Goal: Task Accomplishment & Management: Use online tool/utility

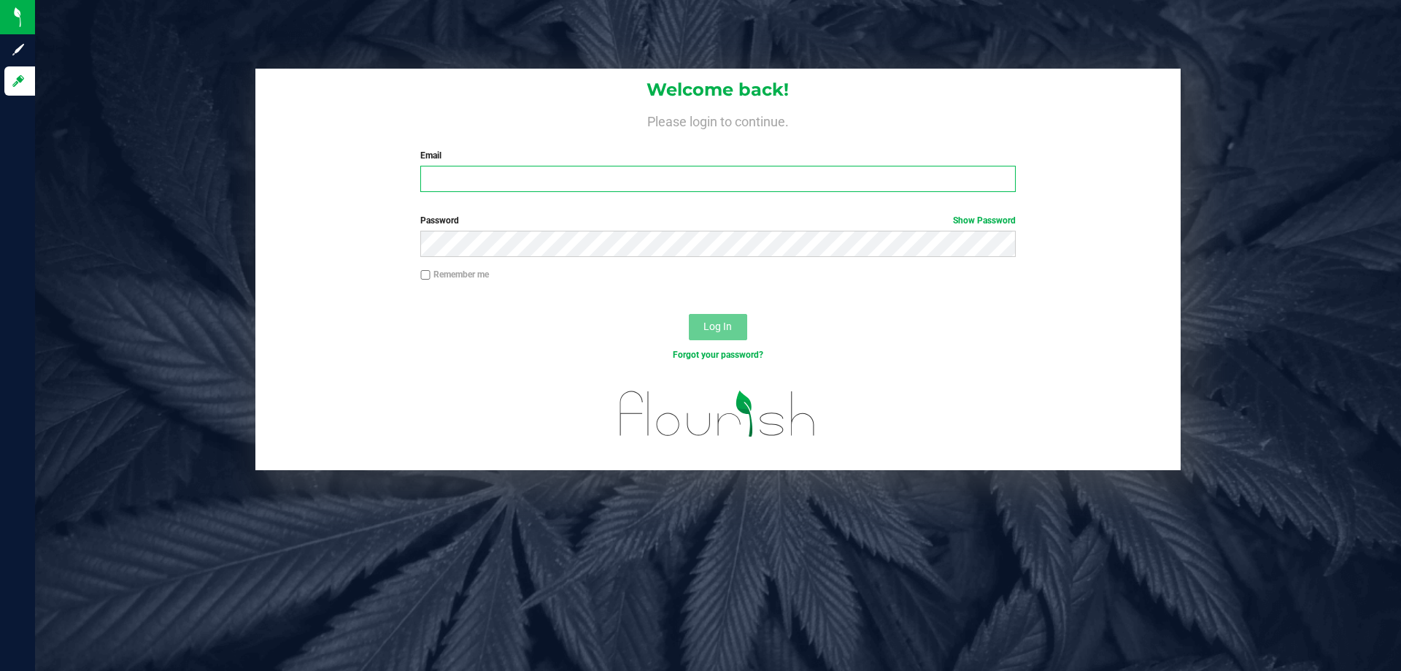
click at [695, 177] on input "Email" at bounding box center [717, 179] width 595 height 26
type input "kvasko@liveparallel.com"
click at [689, 314] on button "Log In" at bounding box center [718, 327] width 58 height 26
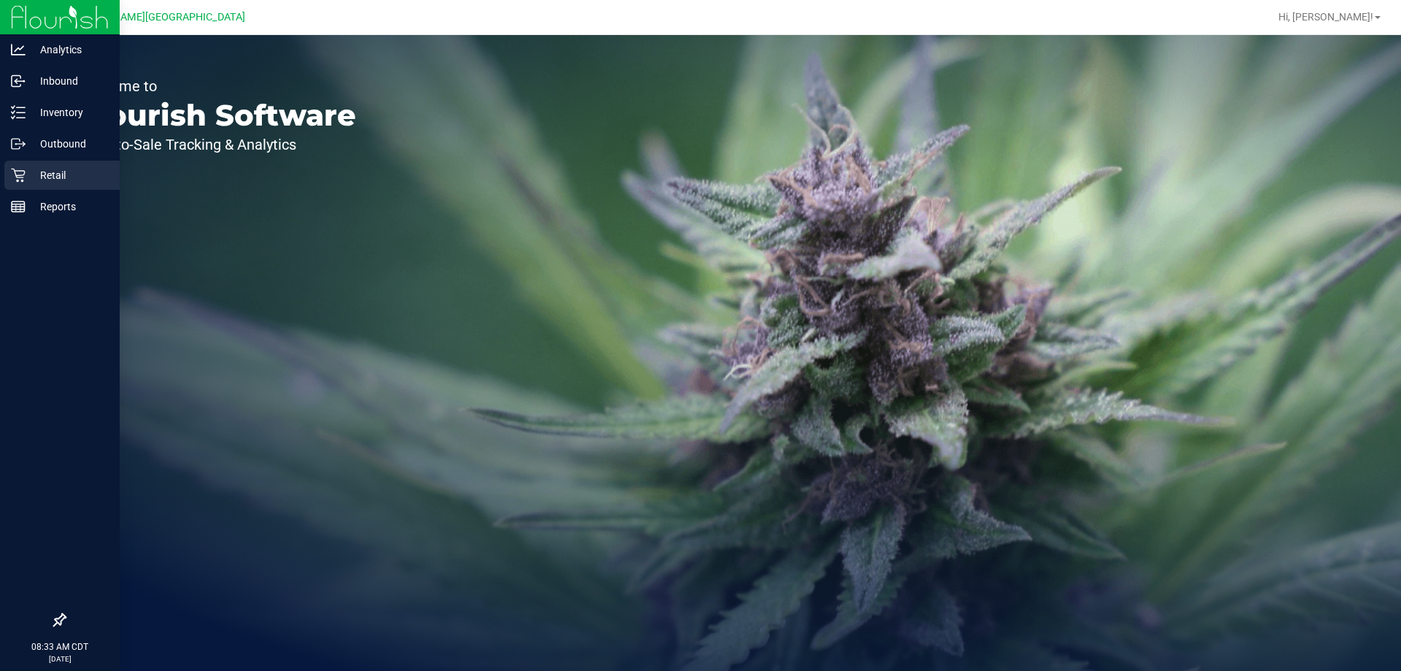
click at [17, 170] on icon at bounding box center [18, 175] width 15 height 15
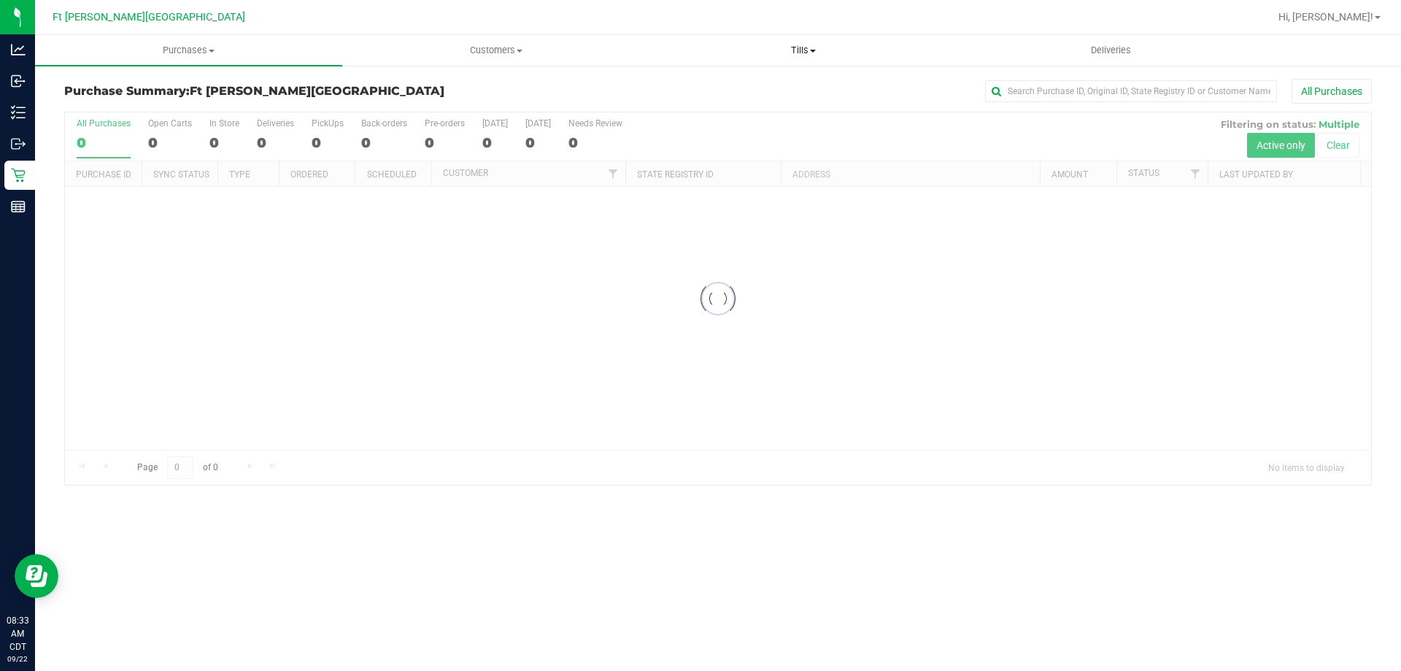
click at [790, 51] on span "Tills" at bounding box center [803, 50] width 306 height 13
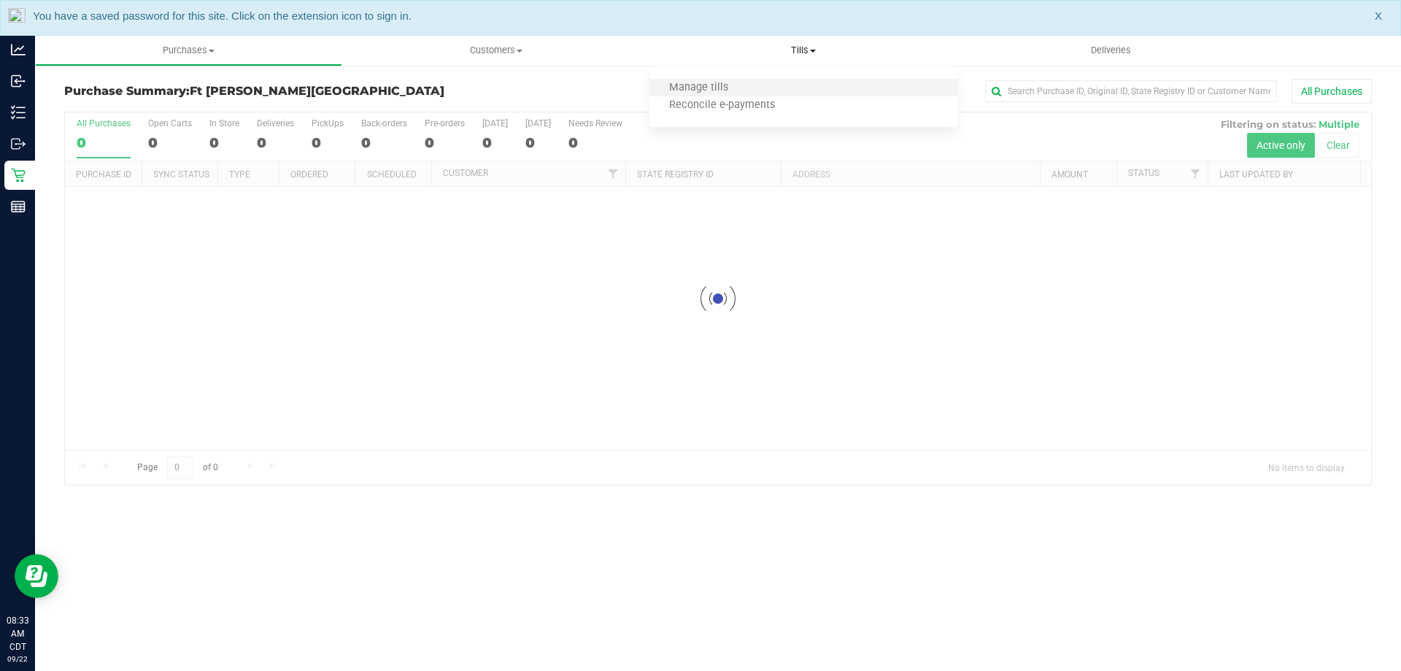
click at [724, 80] on li "Manage tills" at bounding box center [802, 89] width 307 height 18
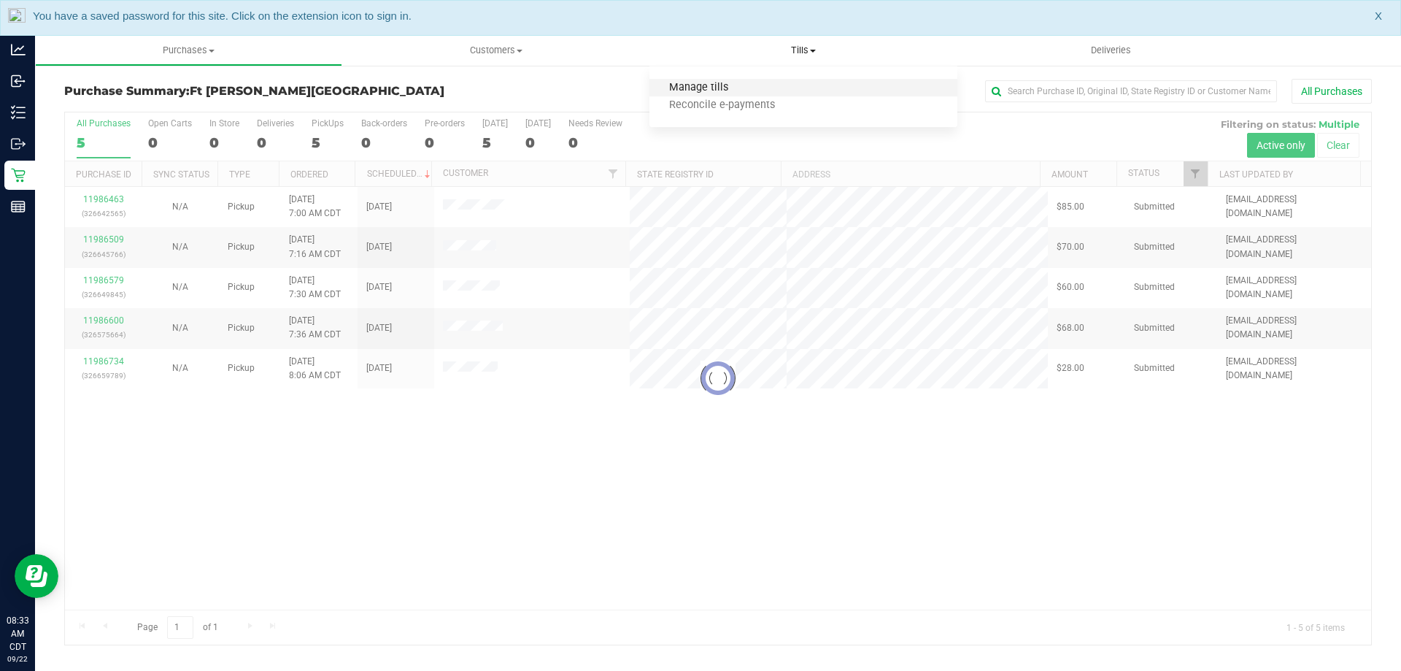
click at [695, 86] on span "Manage tills" at bounding box center [698, 88] width 99 height 12
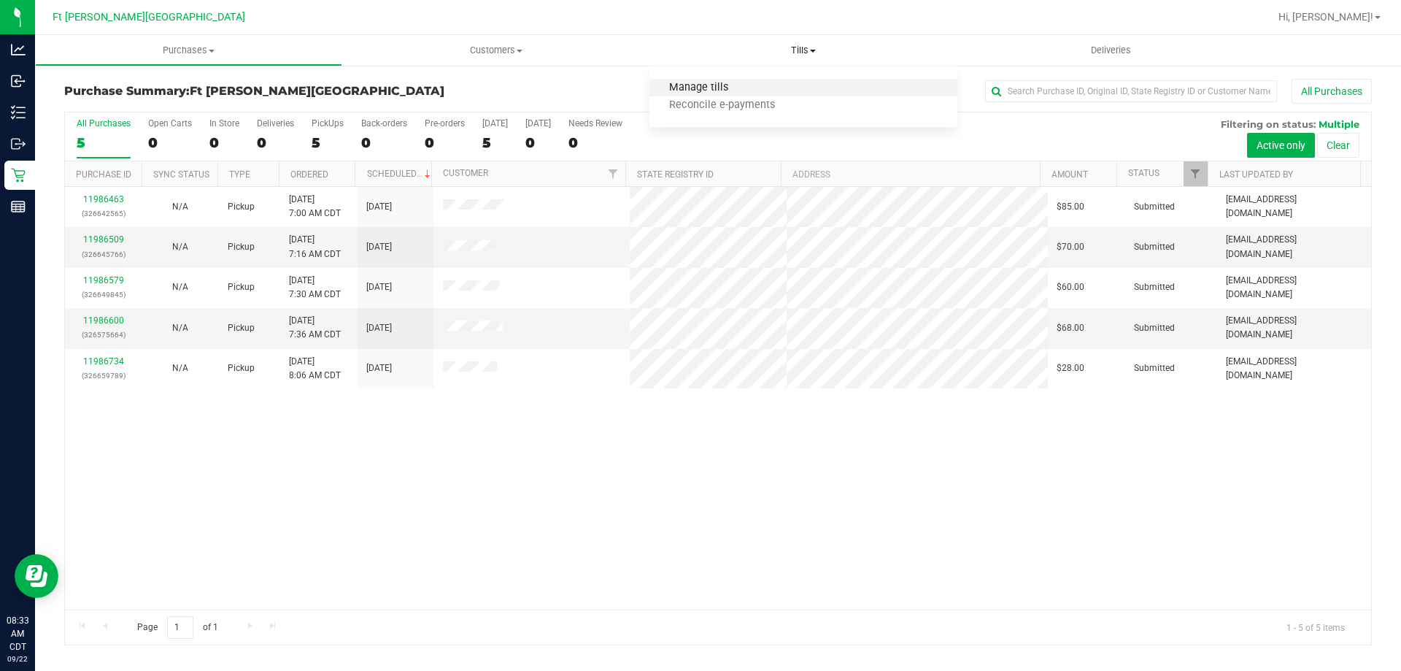
click at [684, 92] on span "Manage tills" at bounding box center [698, 88] width 99 height 12
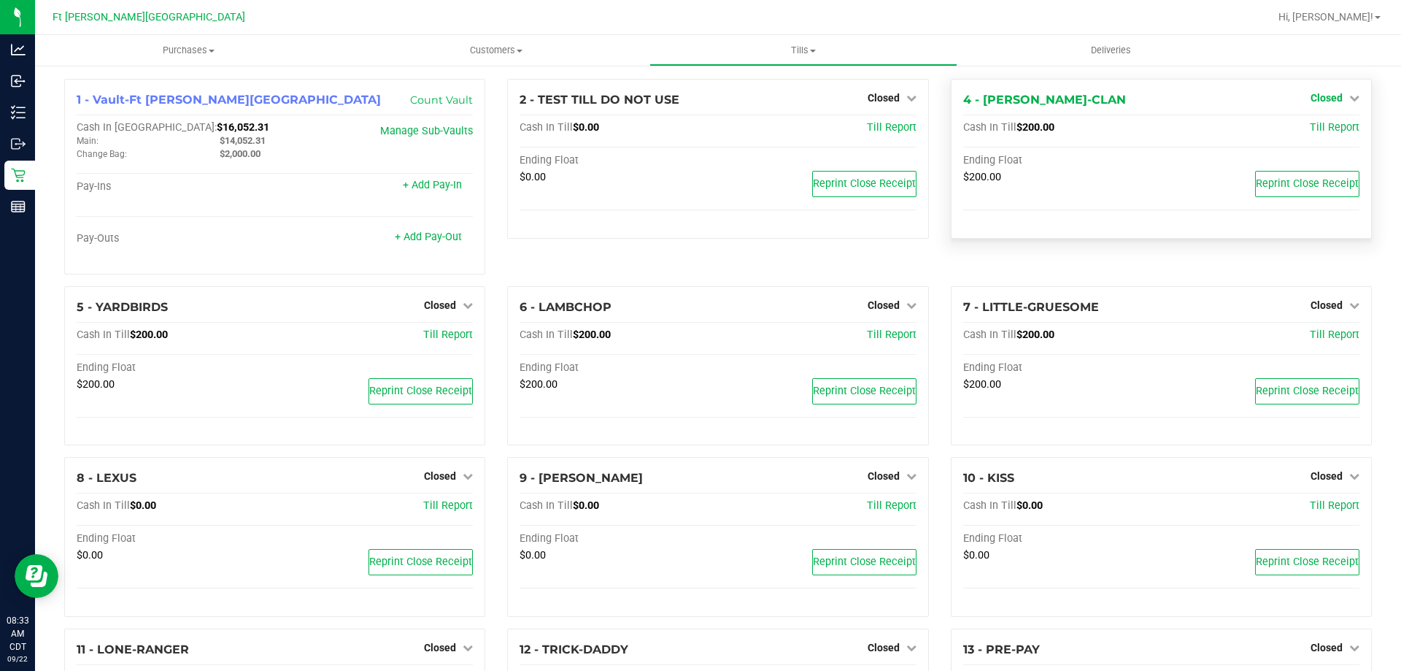
click at [1336, 98] on link "Closed" at bounding box center [1335, 98] width 49 height 12
click at [1316, 126] on link "Open Till" at bounding box center [1326, 129] width 39 height 12
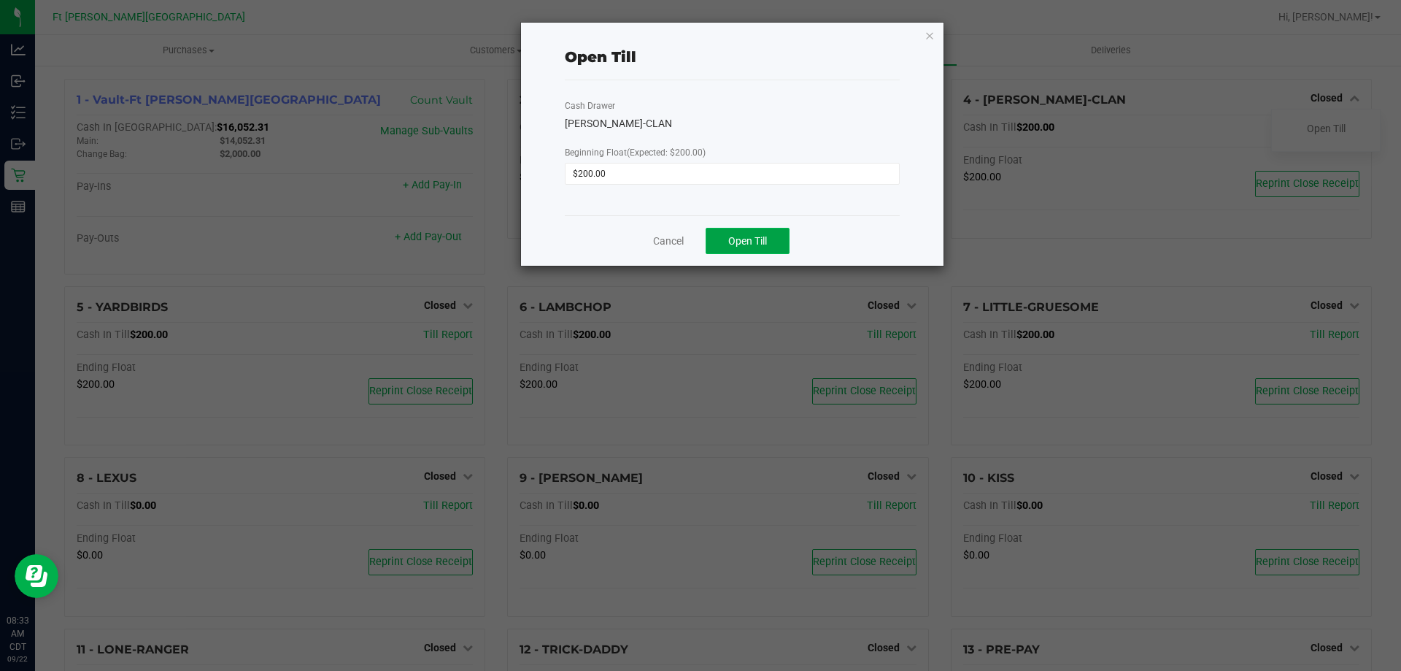
click at [712, 231] on button "Open Till" at bounding box center [748, 241] width 84 height 26
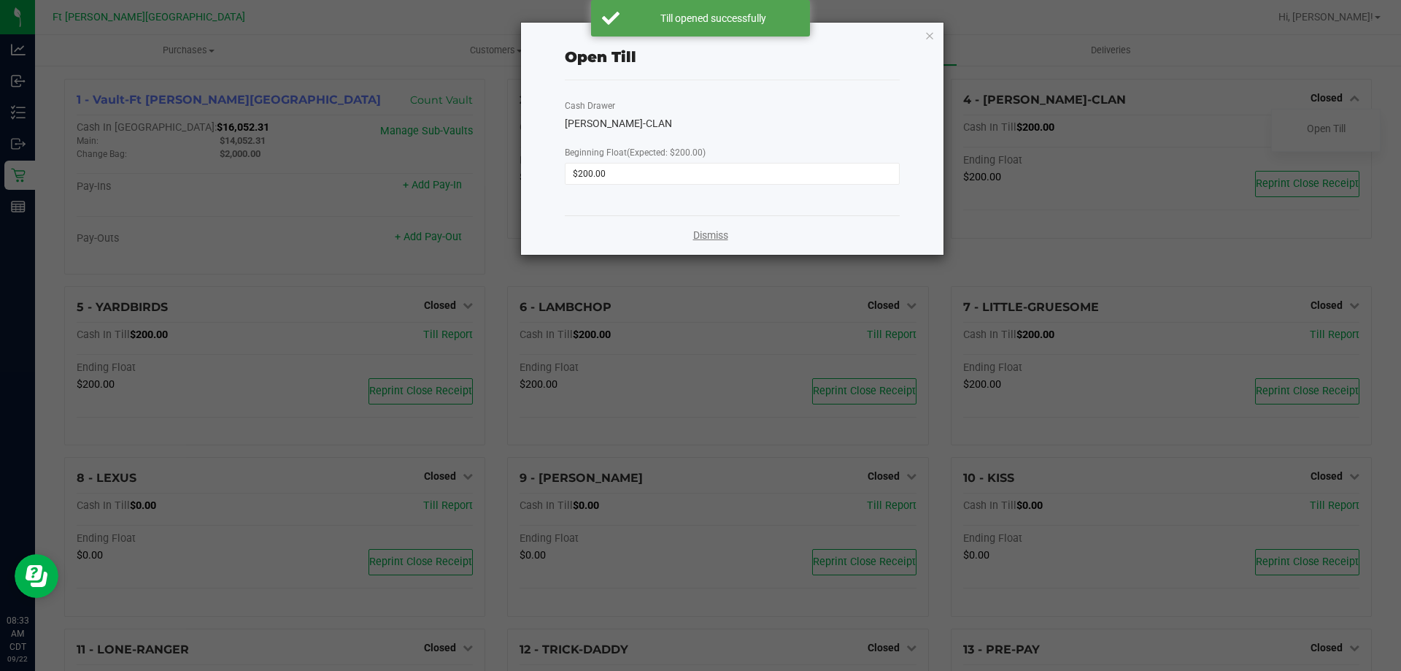
click at [720, 239] on link "Dismiss" at bounding box center [710, 235] width 35 height 15
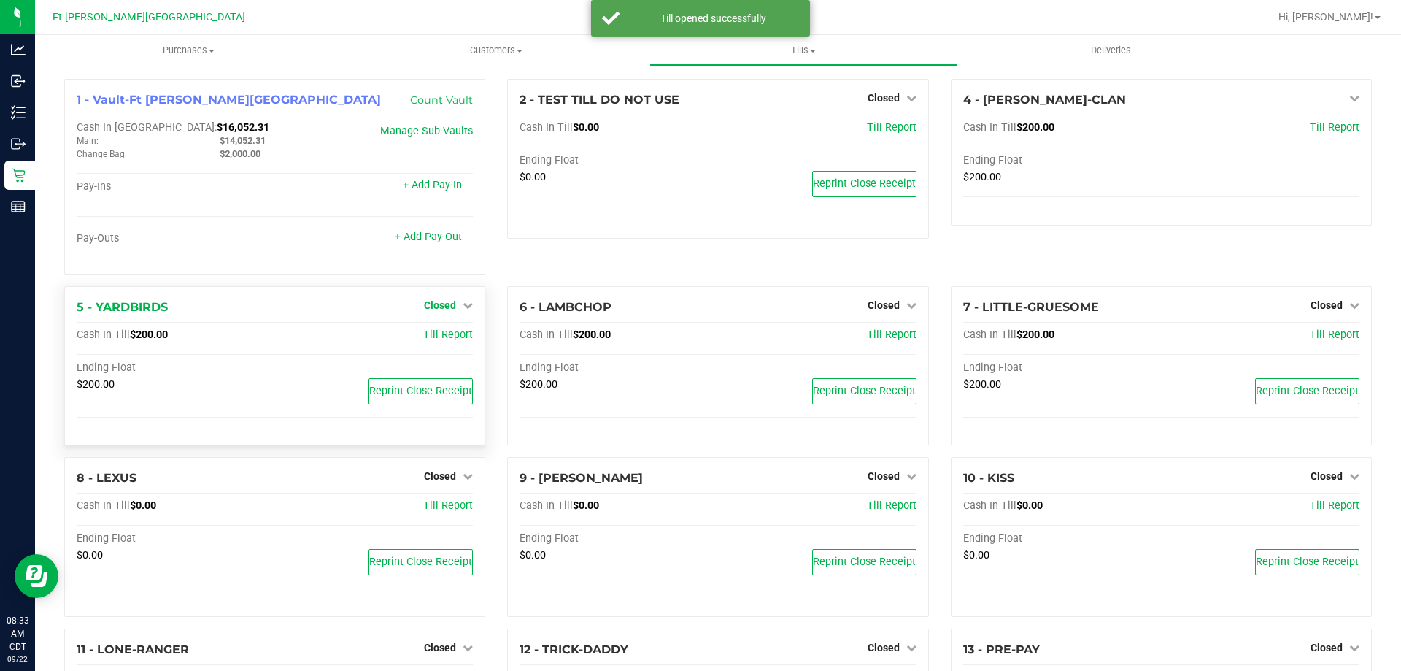
click at [436, 304] on span "Closed" at bounding box center [440, 305] width 32 height 12
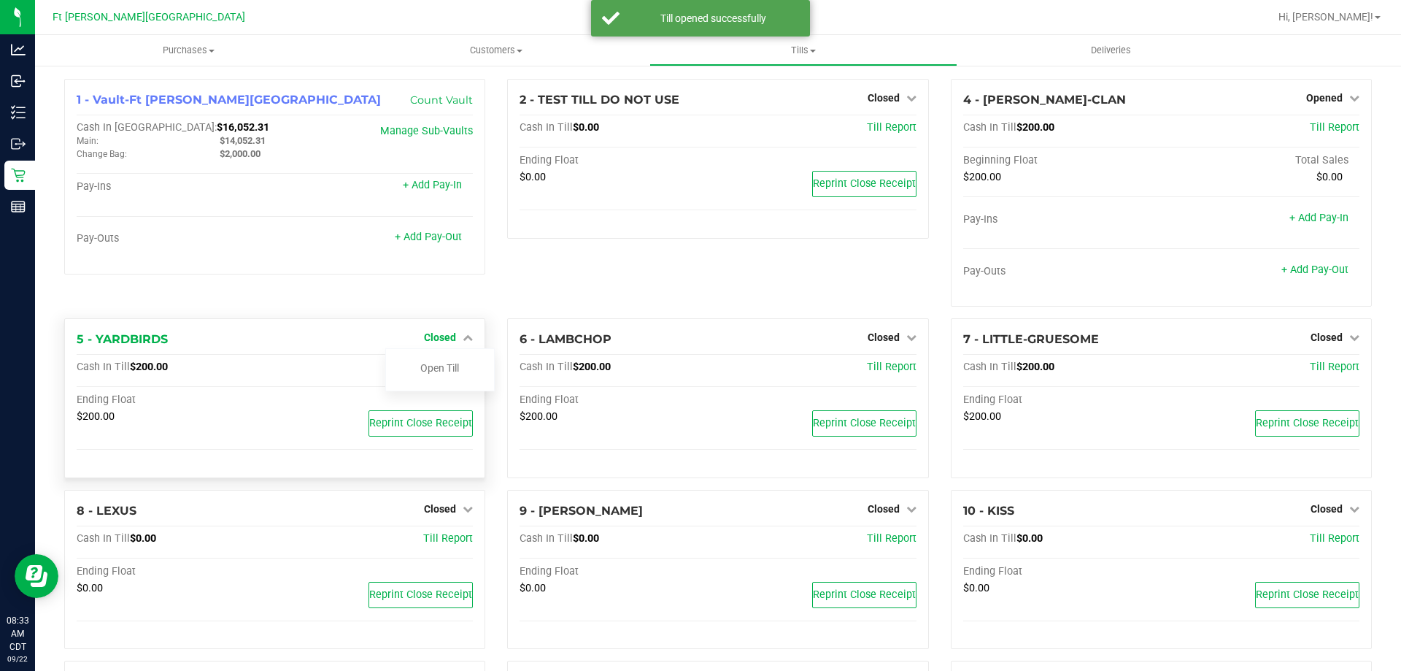
click at [431, 340] on span "Closed" at bounding box center [440, 337] width 32 height 12
click at [439, 331] on span "Closed" at bounding box center [440, 337] width 32 height 12
click at [444, 369] on link "Open Till" at bounding box center [439, 368] width 39 height 12
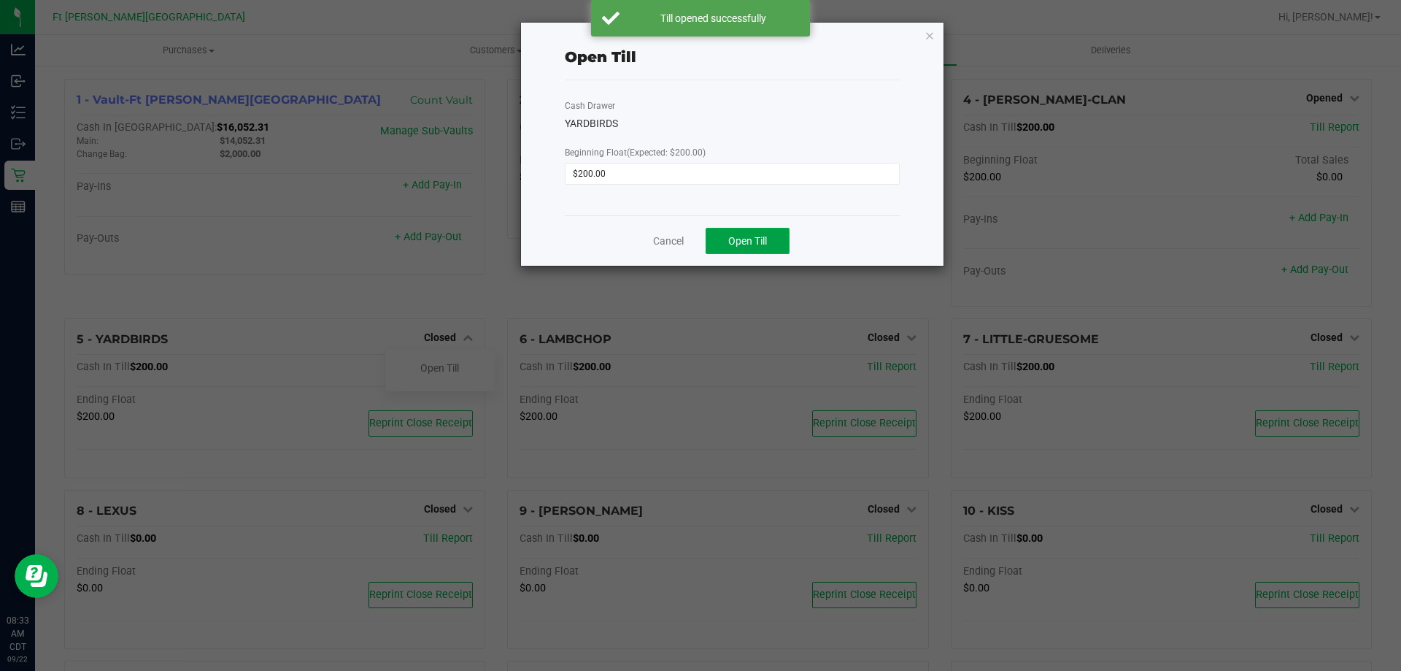
drag, startPoint x: 763, startPoint y: 244, endPoint x: 671, endPoint y: 250, distance: 92.1
click at [763, 244] on span "Open Till" at bounding box center [747, 241] width 39 height 12
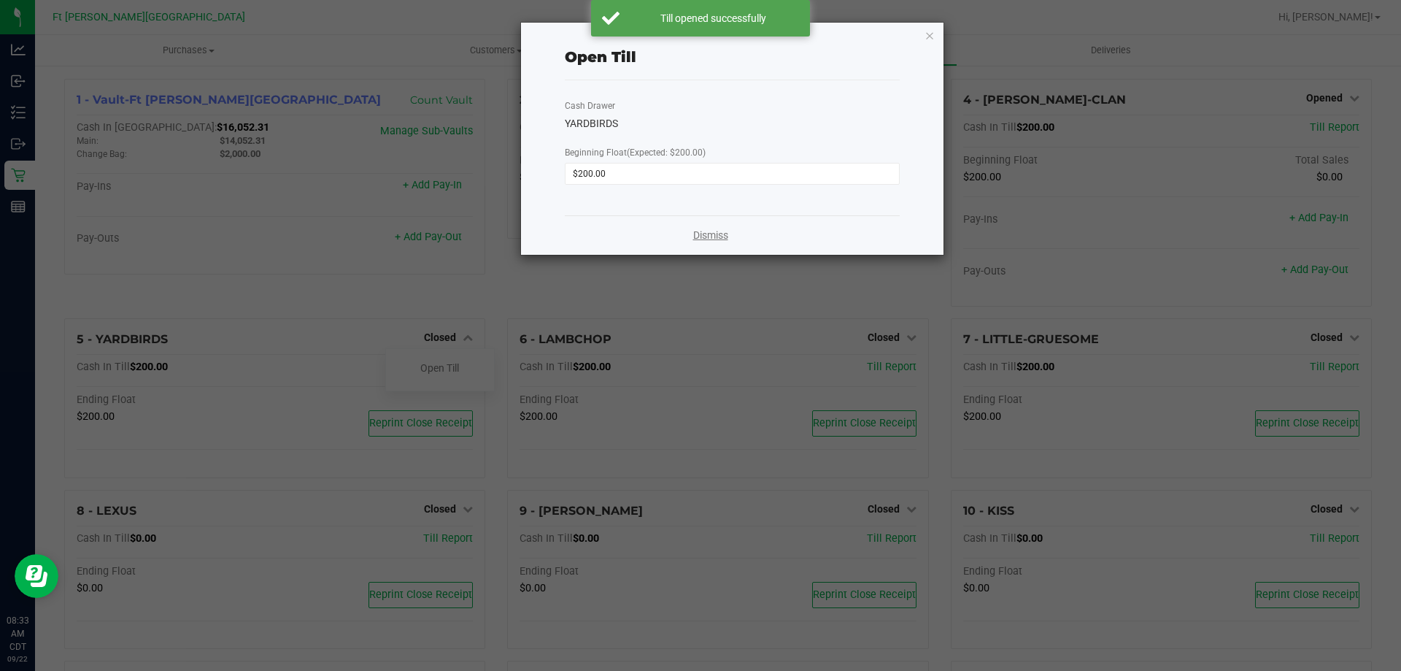
click at [720, 234] on link "Dismiss" at bounding box center [710, 235] width 35 height 15
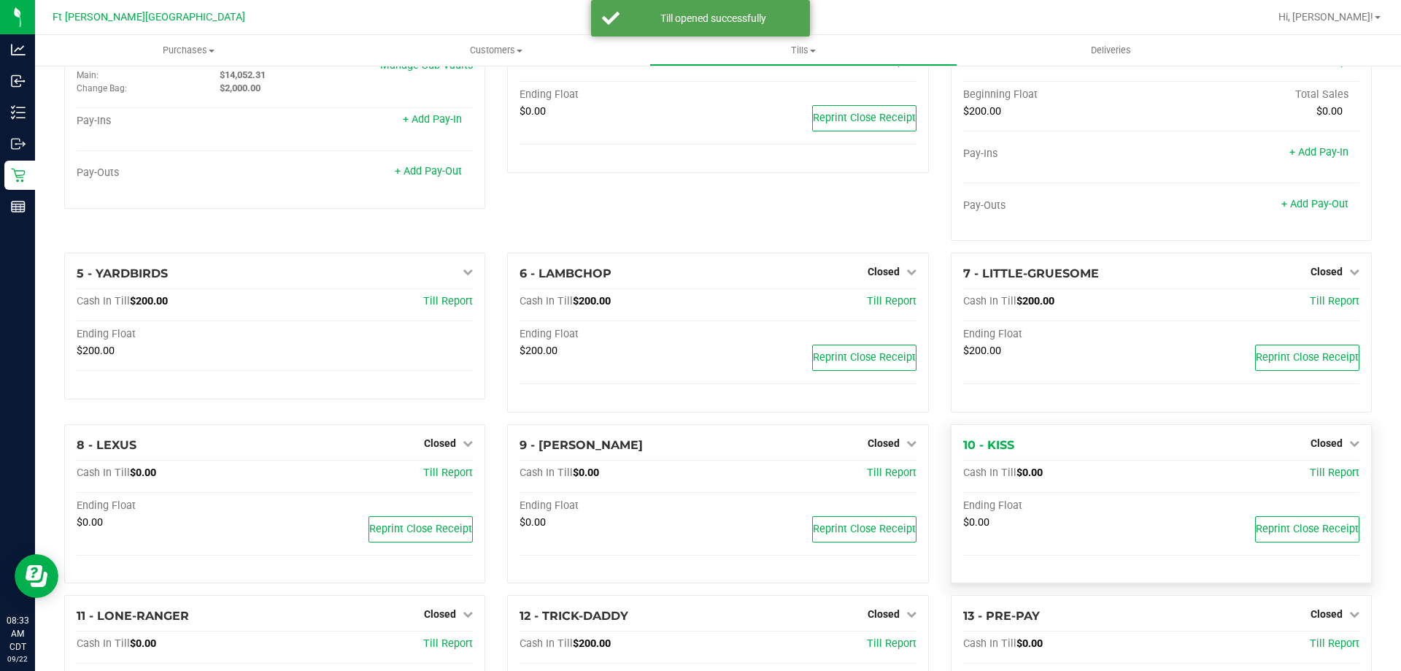
scroll to position [292, 0]
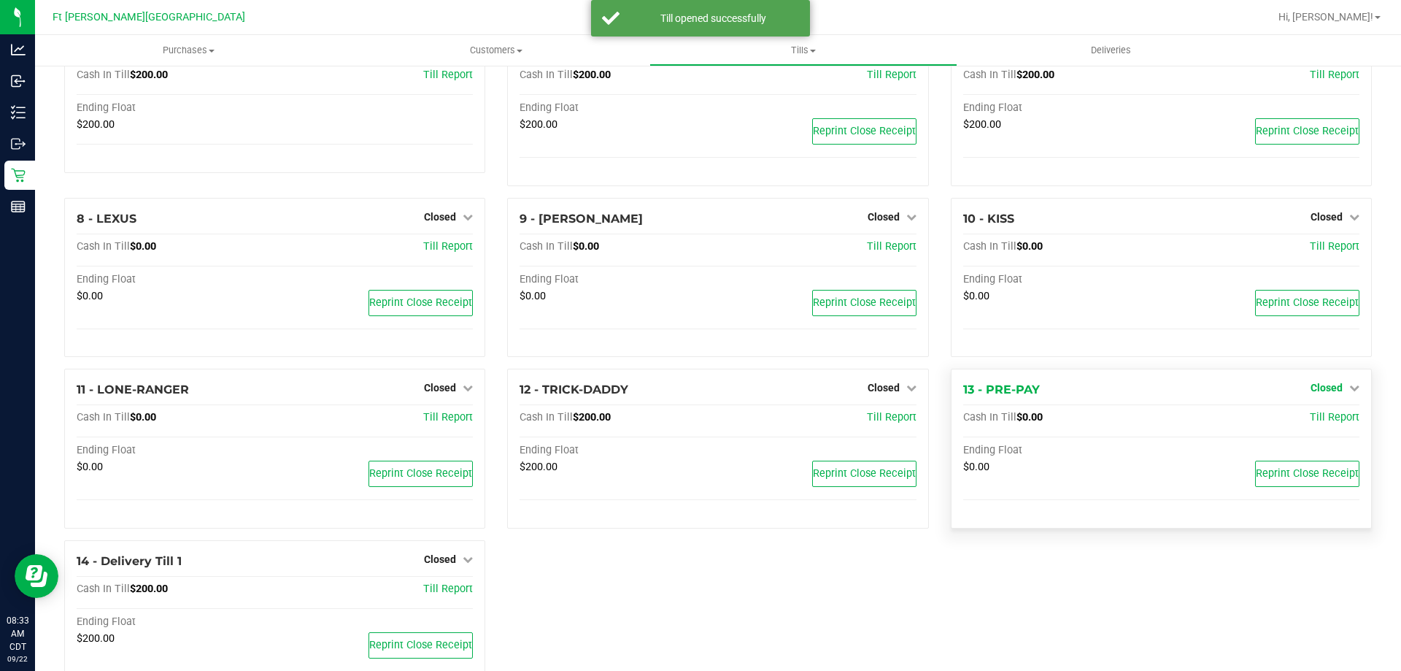
click at [1318, 393] on div "1 - Vault-Ft [PERSON_NAME][GEOGRAPHIC_DATA] Count Vault Cash In Vault: $16,052.…" at bounding box center [718, 249] width 1330 height 924
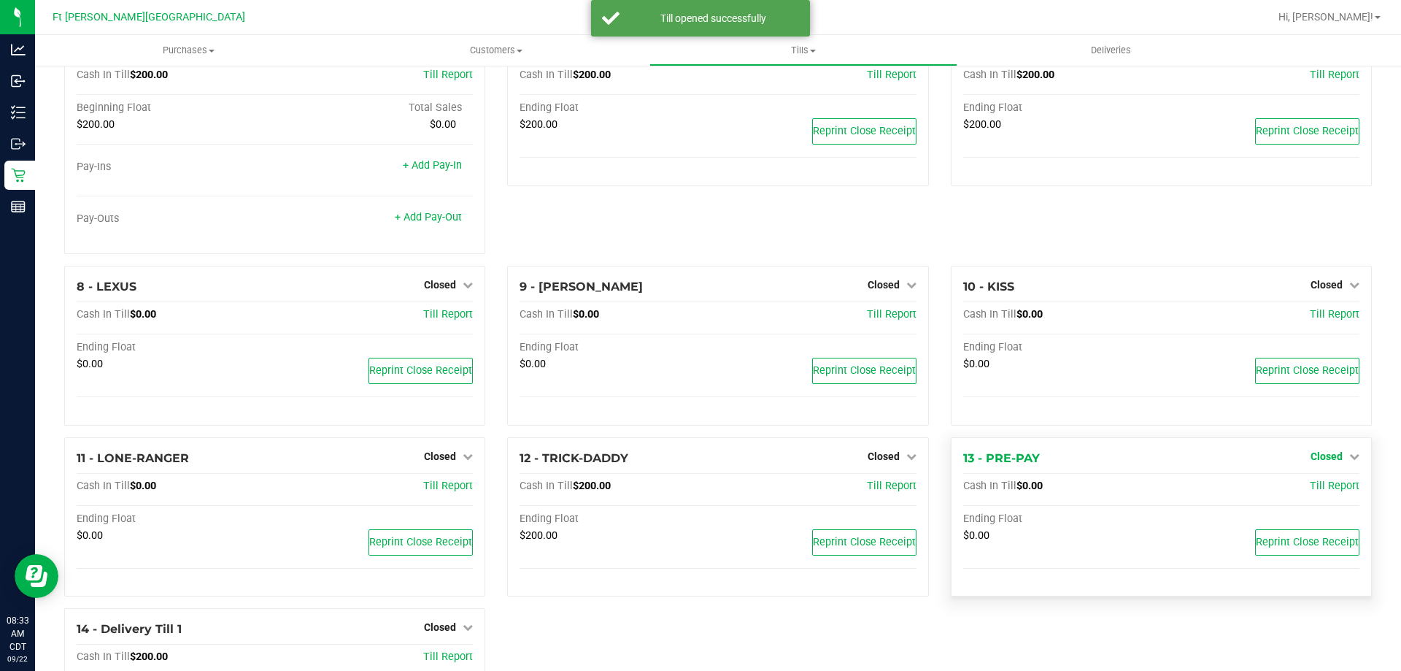
click at [1312, 452] on span "Closed" at bounding box center [1327, 456] width 32 height 12
click at [1319, 490] on link "Open Till" at bounding box center [1326, 486] width 39 height 12
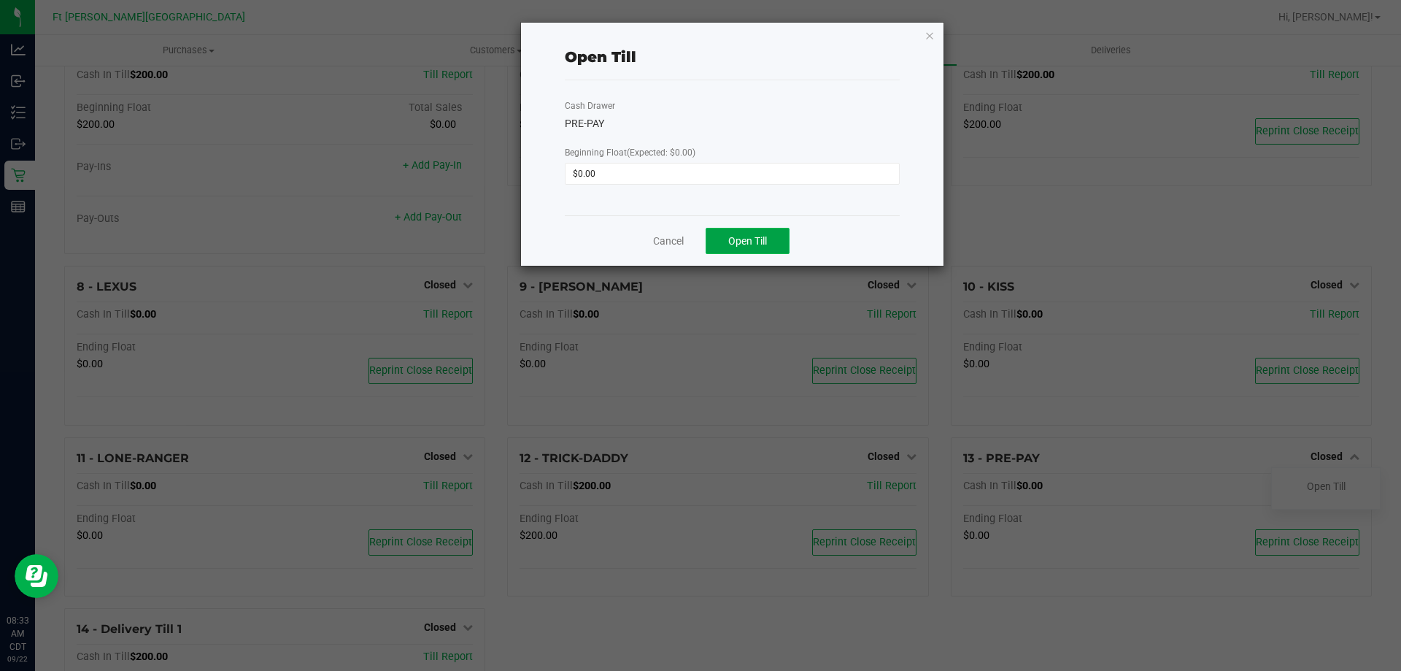
drag, startPoint x: 768, startPoint y: 234, endPoint x: 810, endPoint y: 246, distance: 43.2
click at [769, 235] on button "Open Till" at bounding box center [748, 241] width 84 height 26
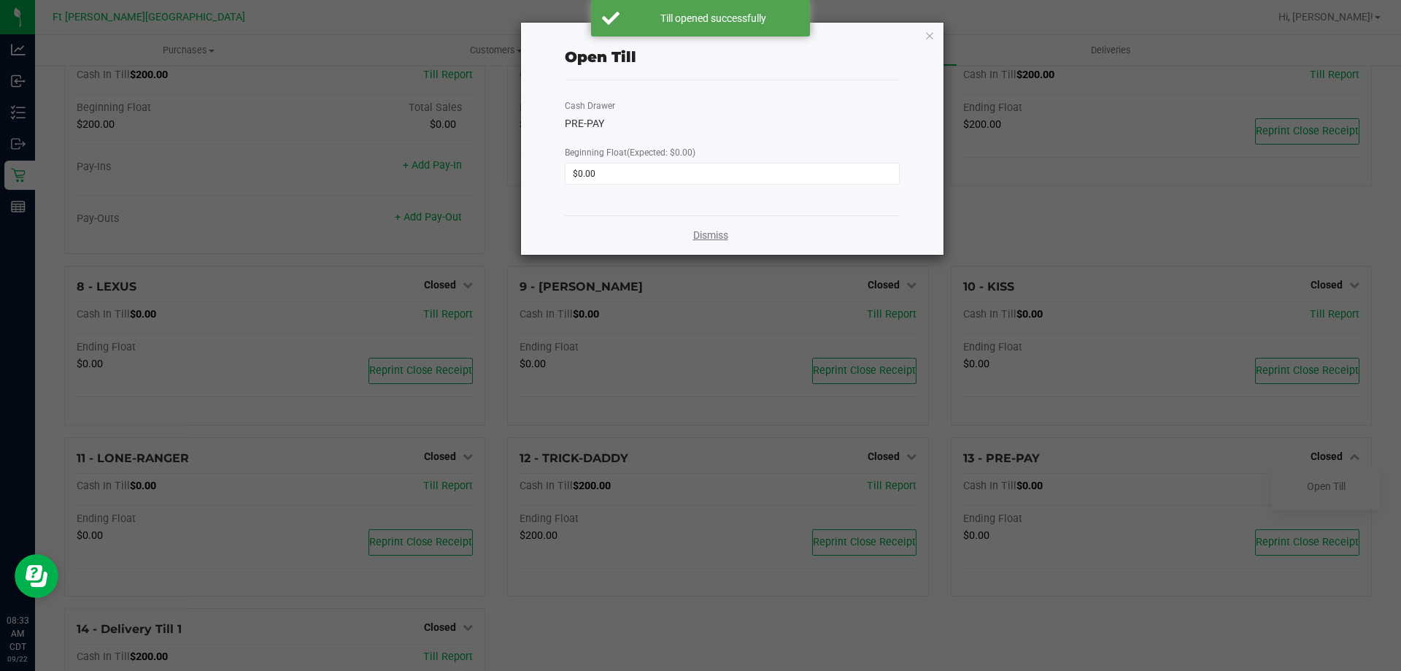
click at [703, 234] on link "Dismiss" at bounding box center [710, 235] width 35 height 15
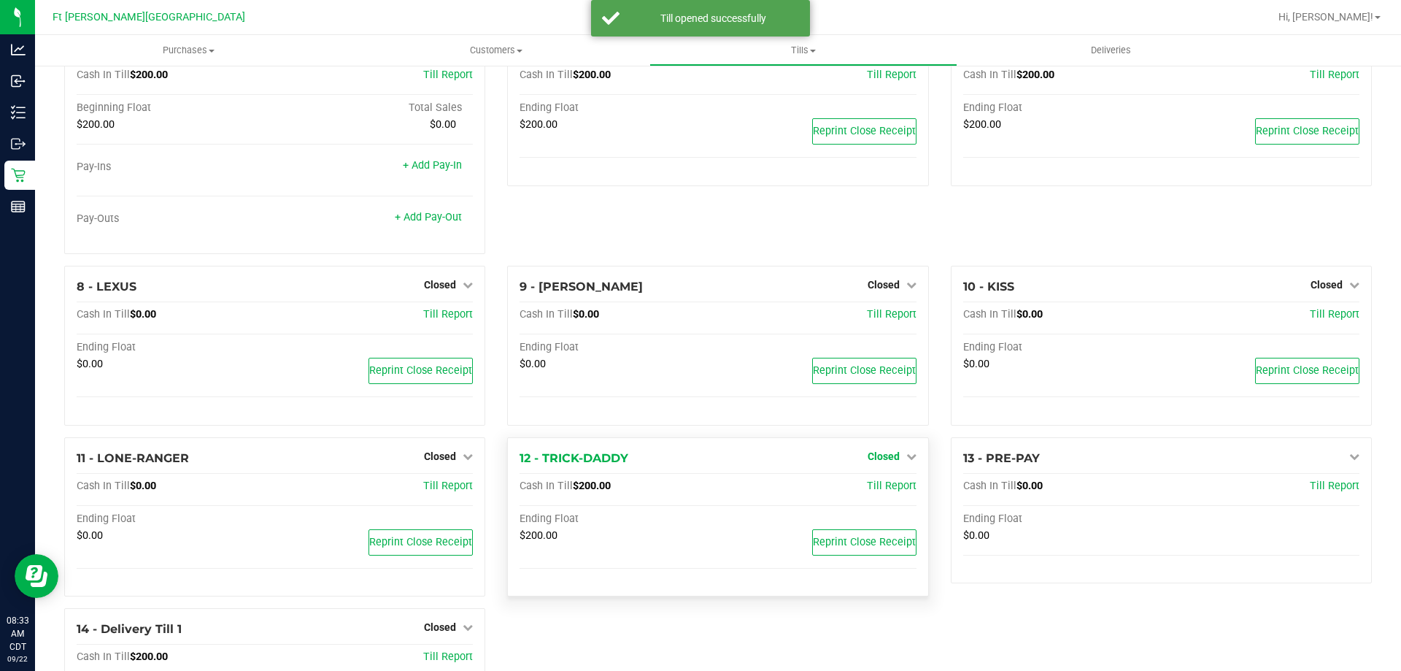
click at [878, 452] on span "Closed" at bounding box center [884, 456] width 32 height 12
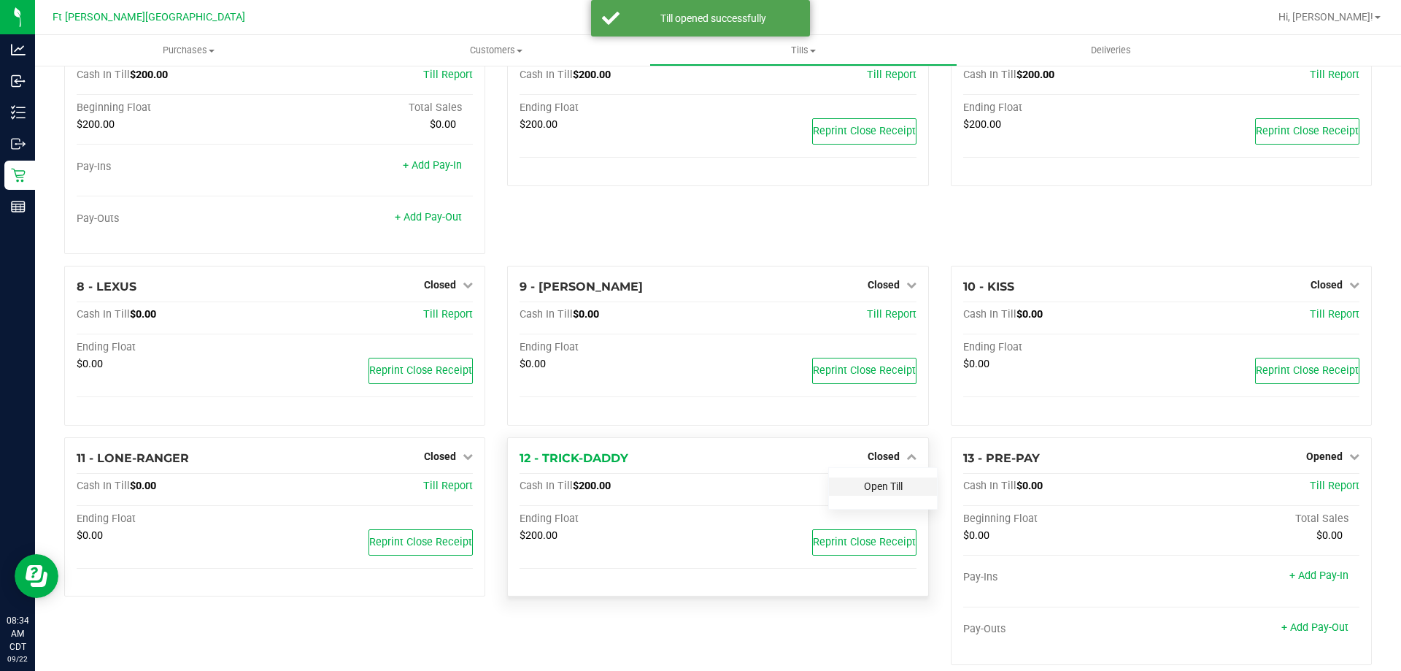
click at [884, 487] on link "Open Till" at bounding box center [883, 486] width 39 height 12
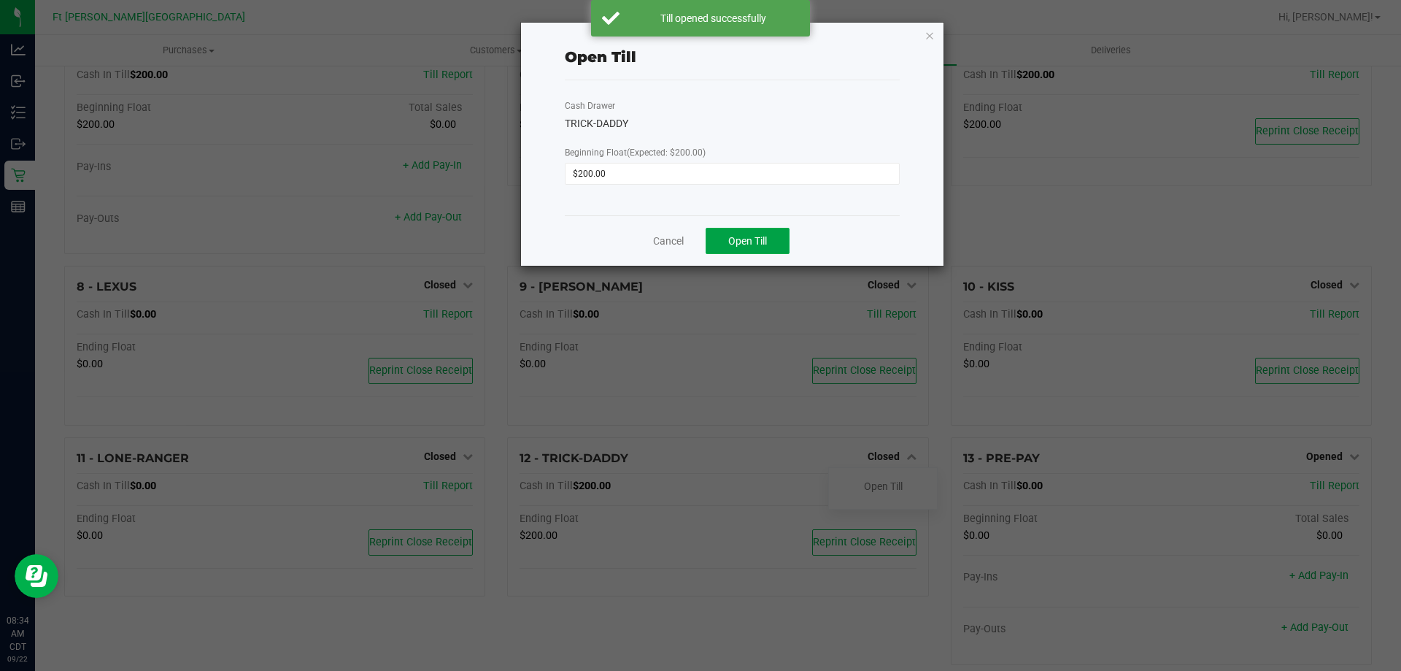
click at [753, 239] on span "Open Till" at bounding box center [747, 241] width 39 height 12
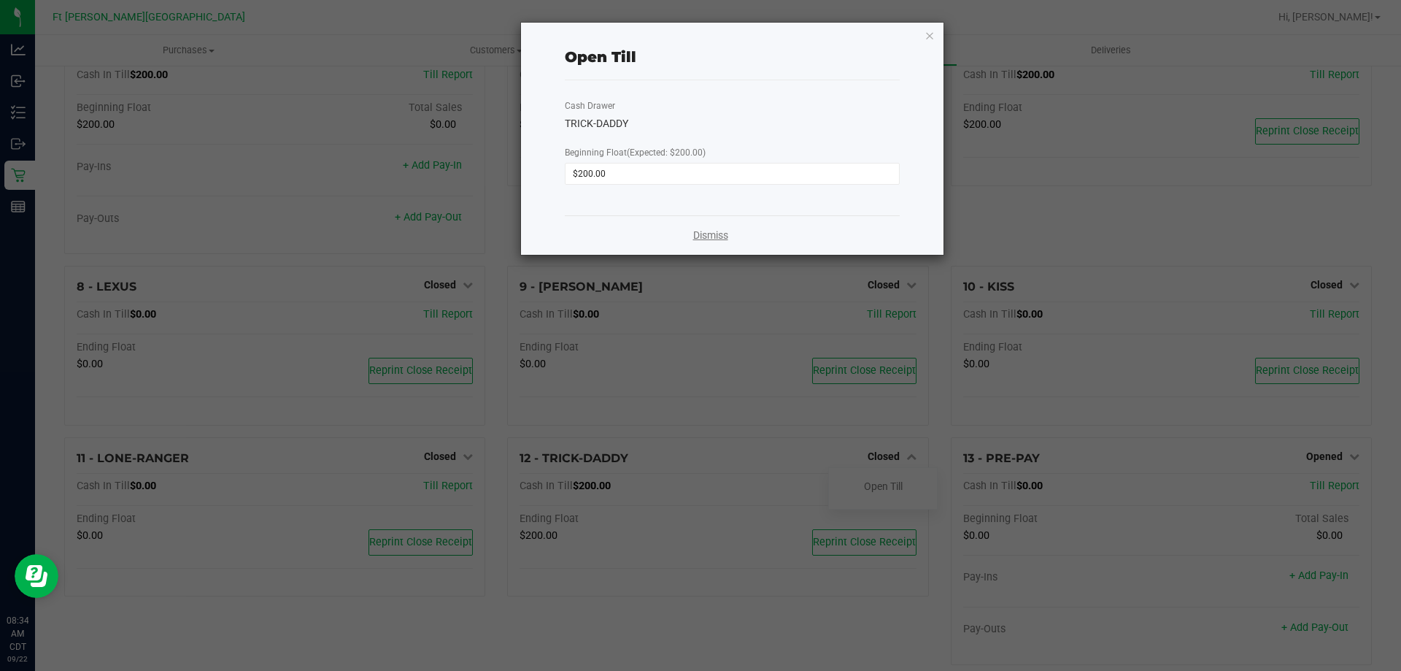
click at [708, 239] on link "Dismiss" at bounding box center [710, 235] width 35 height 15
